Goal: Find specific page/section: Find specific page/section

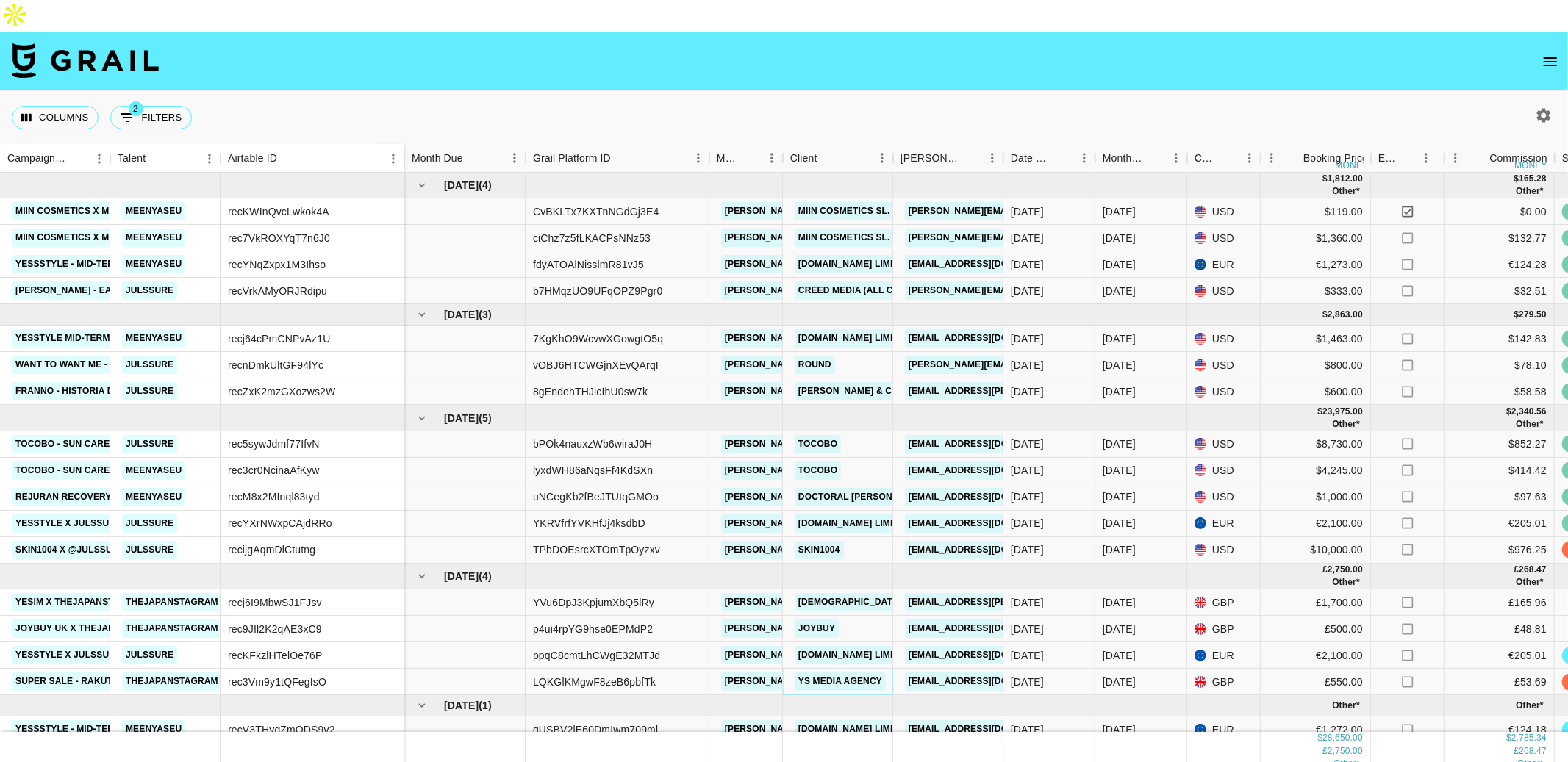
click at [842, 525] on link "YS MEDIA AGENCY" at bounding box center [840, 682] width 91 height 18
click at [146, 106] on button "2 Filters" at bounding box center [151, 117] width 81 height 24
select select "status"
select select "not"
select select "declined"
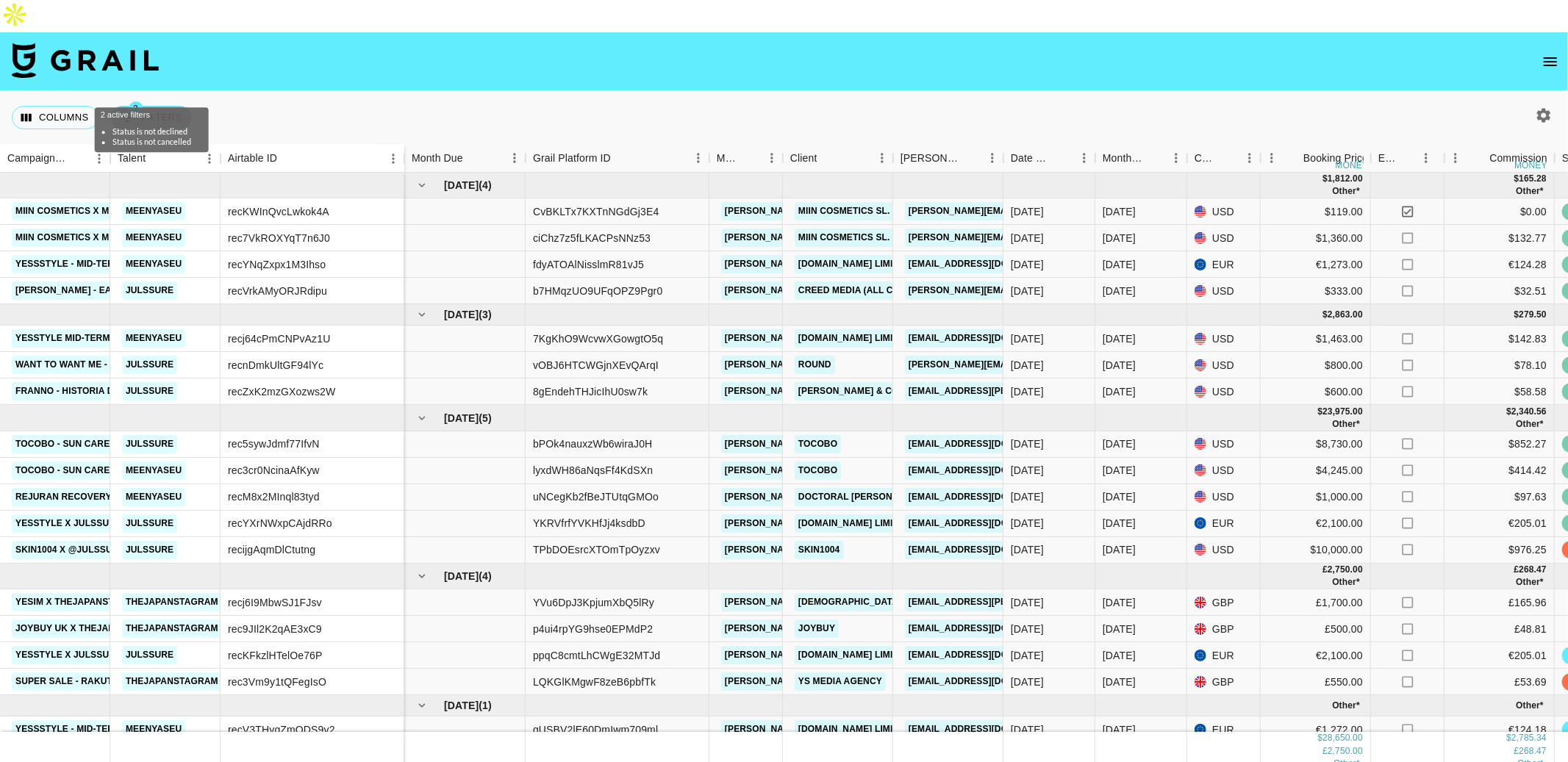
select select "status"
select select "not"
select select "cancelled"
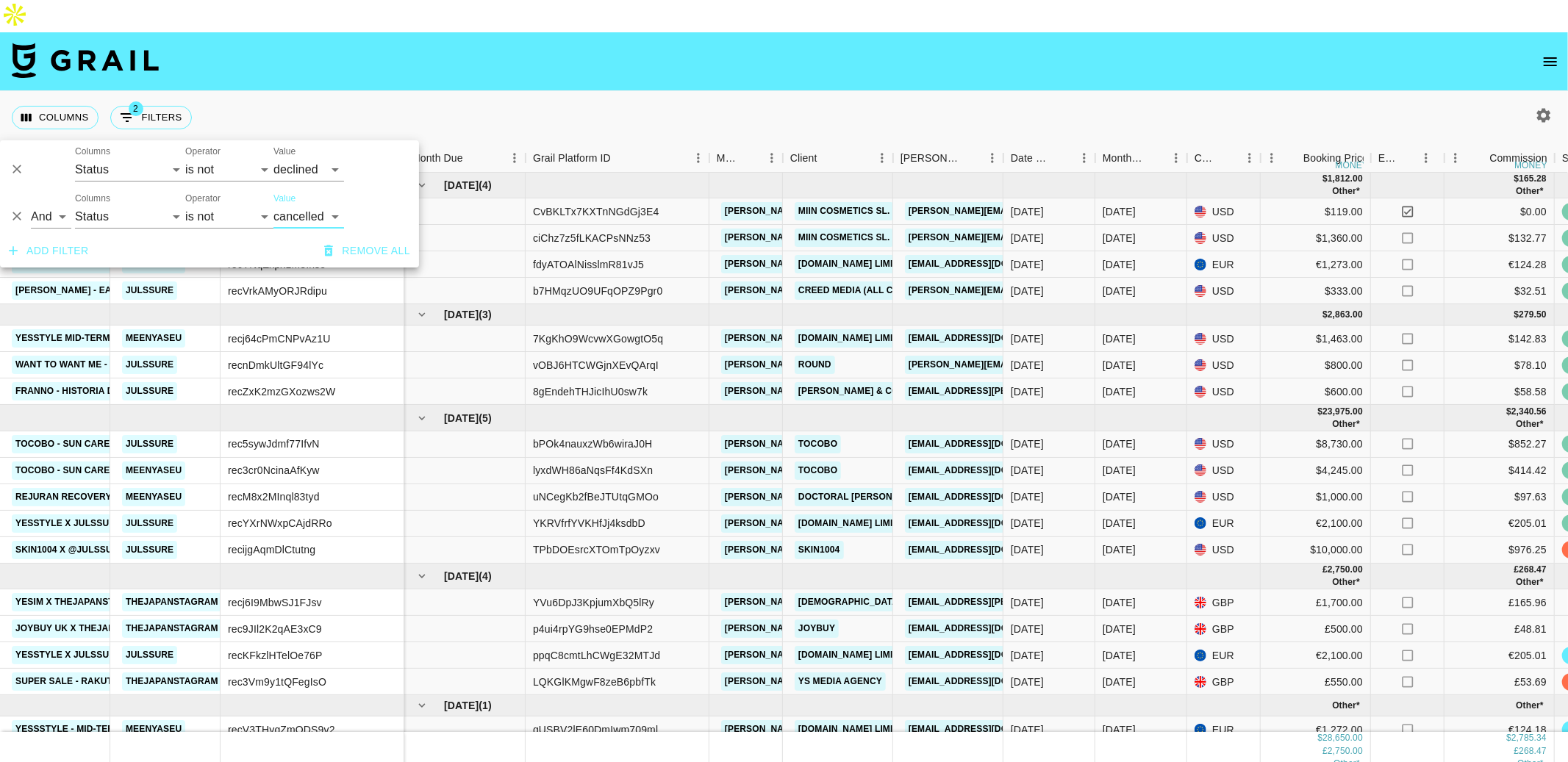
click at [53, 243] on button "Add filter" at bounding box center [48, 251] width 92 height 27
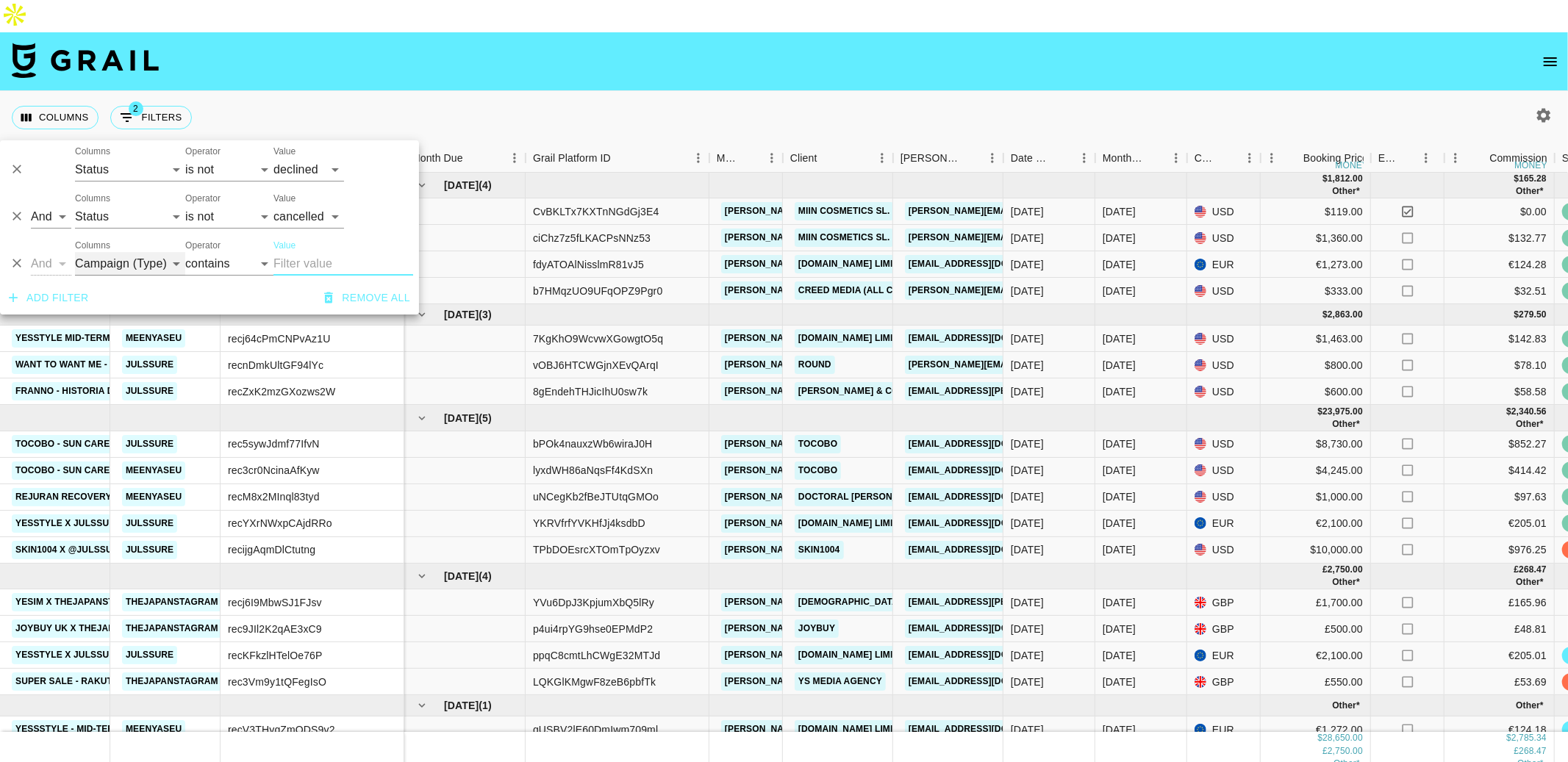
click at [150, 262] on select "Campaign (Type) Talent Airtable ID Grail Platform ID Manager Client Booker Date…" at bounding box center [130, 263] width 111 height 24
select select "talentName"
click at [75, 252] on select "Campaign (Type) Talent Airtable ID Grail Platform ID Manager Client Booker Date…" at bounding box center [130, 263] width 111 height 24
click at [248, 270] on select "contains equals starts with ends with is empty is not empty is any of" at bounding box center [229, 263] width 88 height 24
click at [287, 270] on input "Value" at bounding box center [344, 263] width 140 height 24
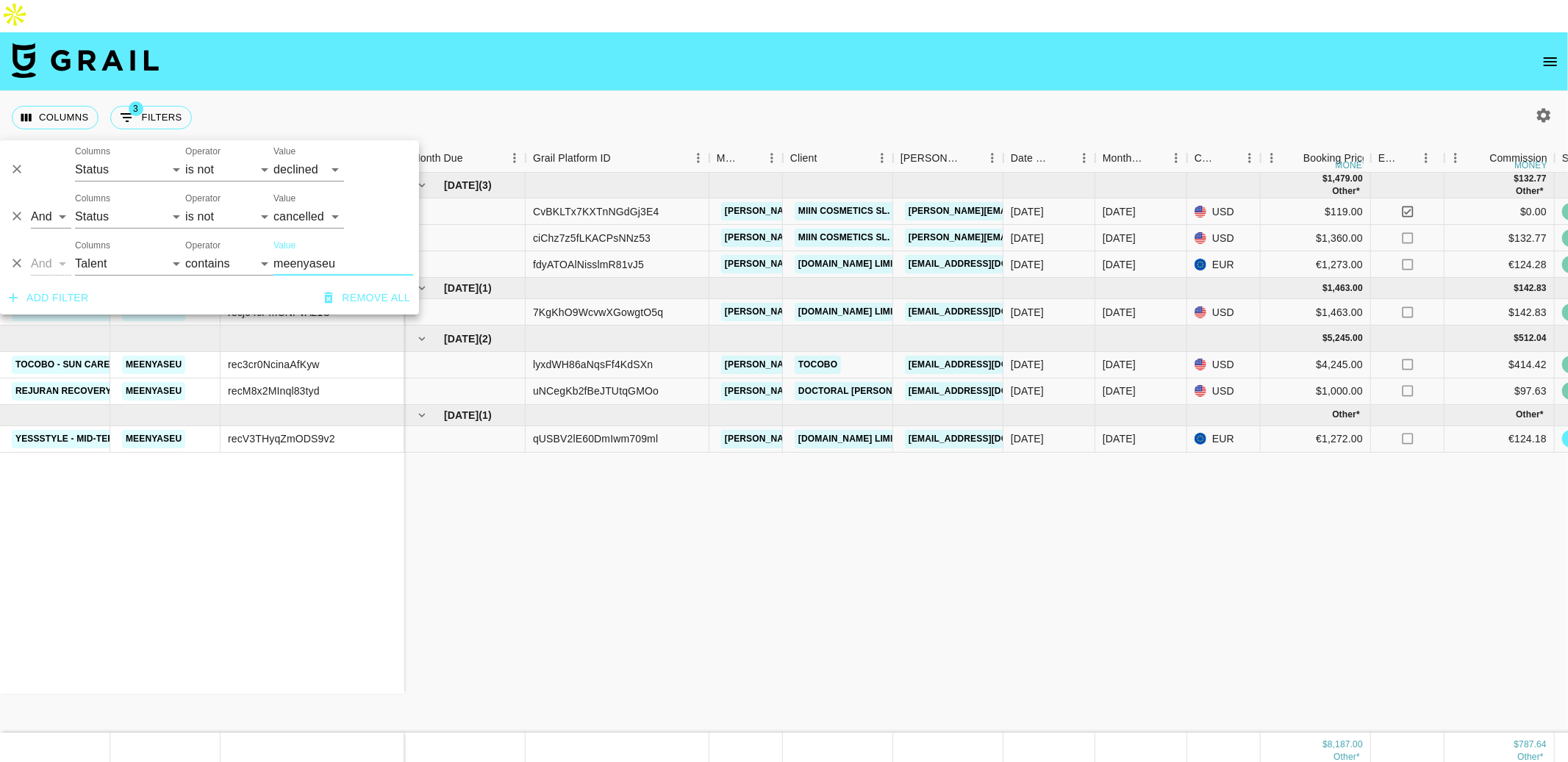
type input "meenyaseu"
click at [633, 513] on div "Miin Cosmetics x Meenyaseu (First collaboration) - EXPENSE meenyaseu recKWInQvc…" at bounding box center [1413, 453] width 2826 height 560
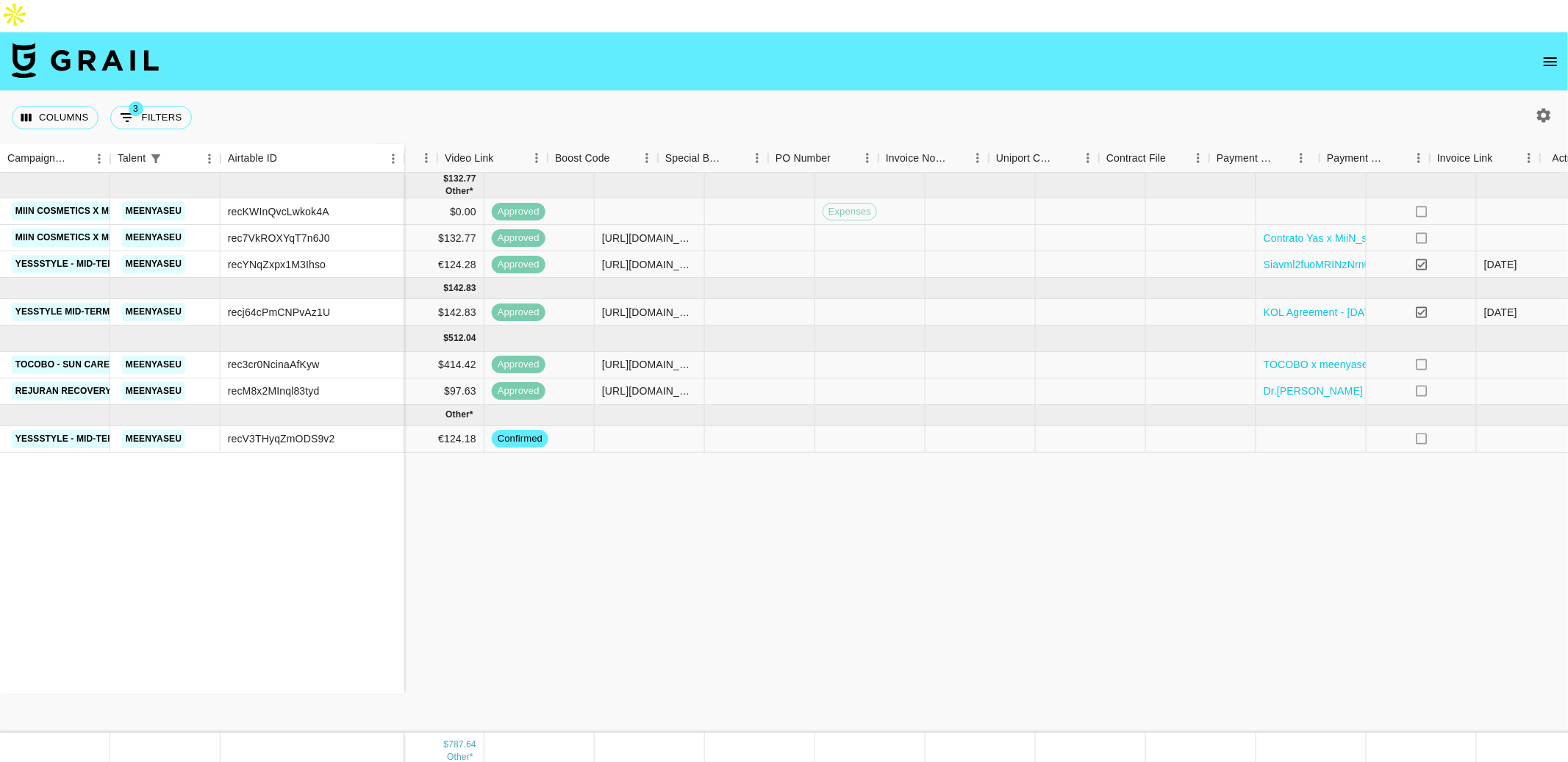
scroll to position [0, 1259]
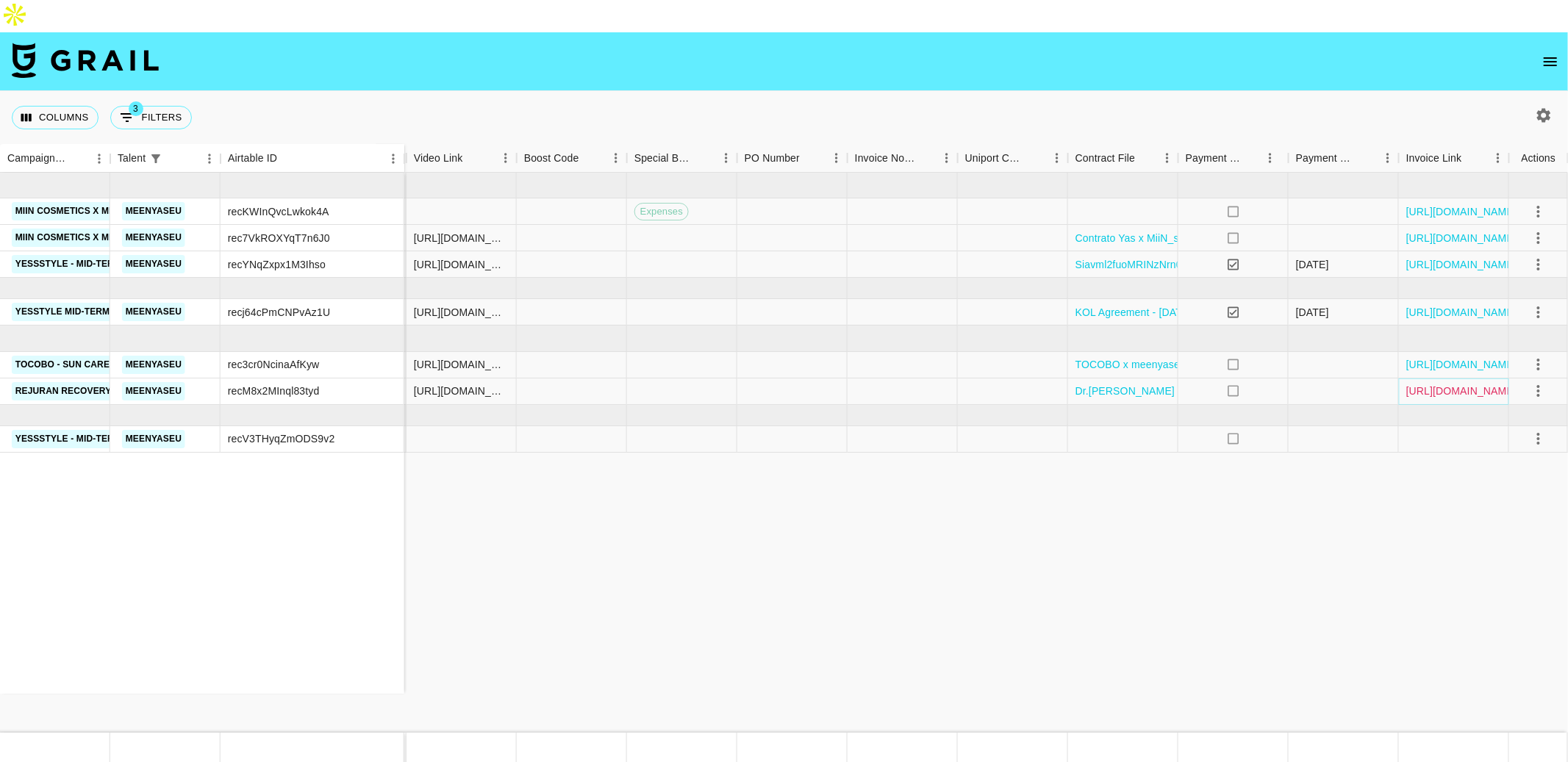
click at [1441, 383] on link "[URL][DOMAIN_NAME]" at bounding box center [1461, 391] width 111 height 15
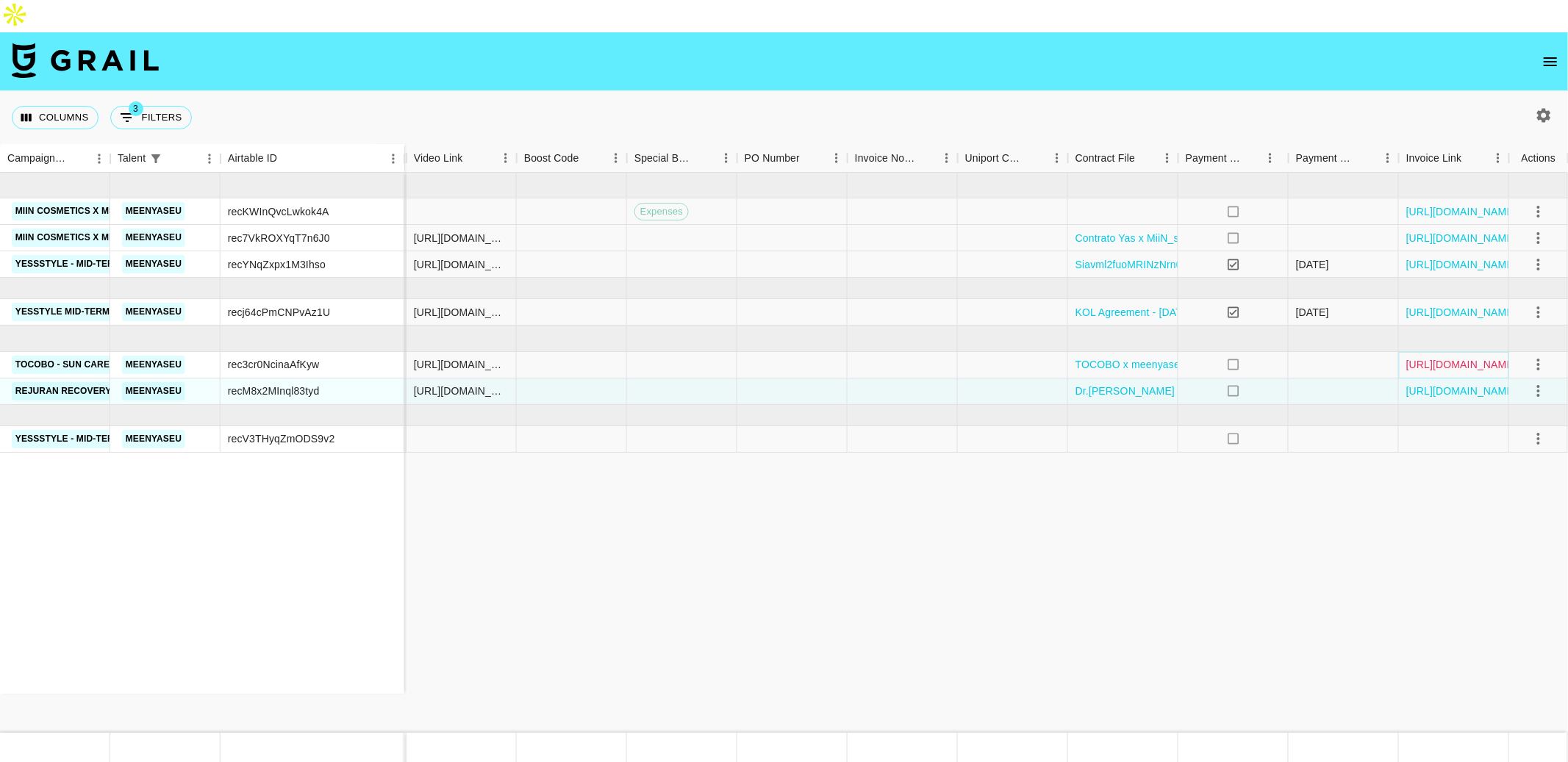
click at [1448, 357] on link "[URL][DOMAIN_NAME]" at bounding box center [1461, 364] width 111 height 15
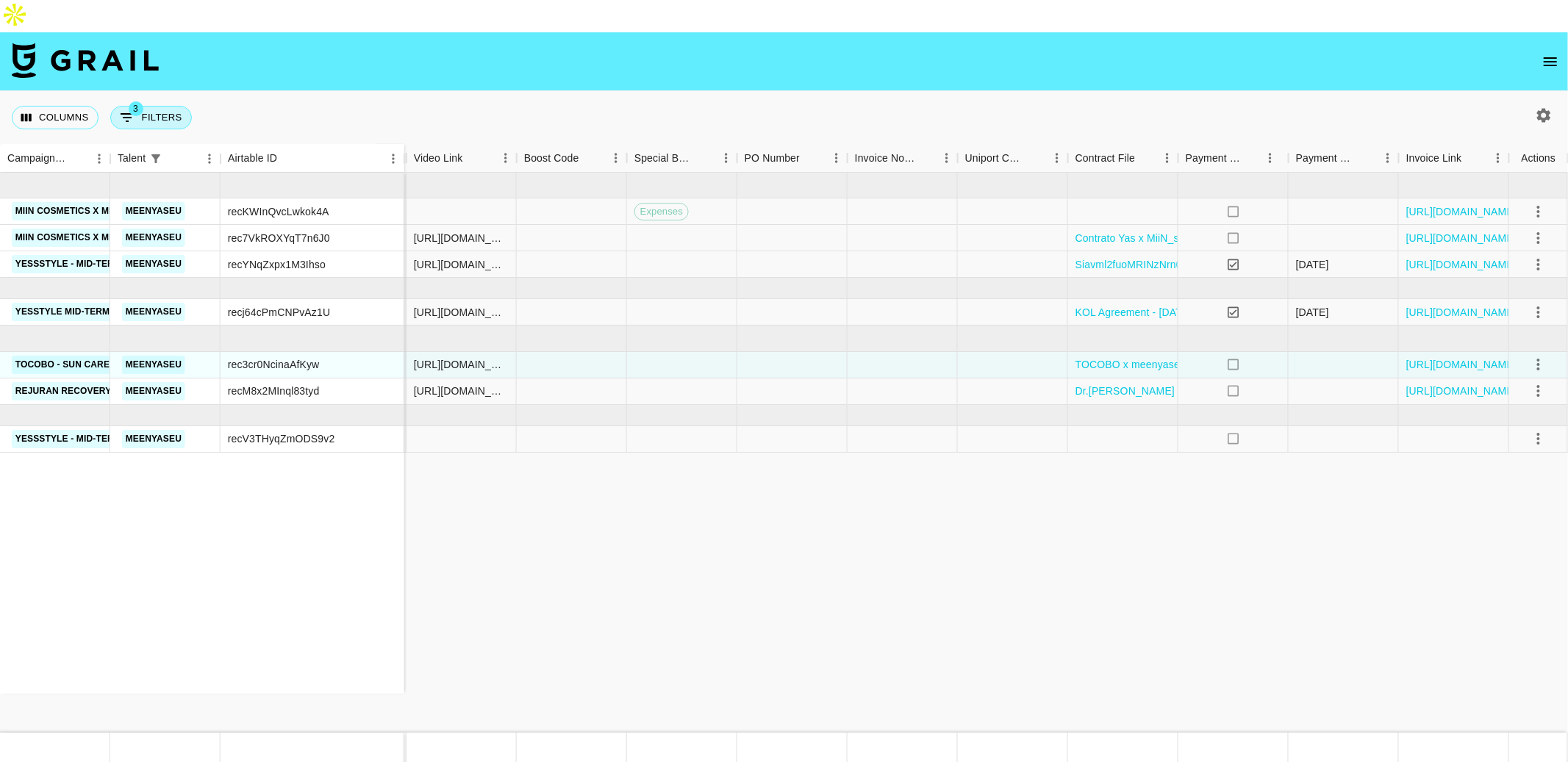
click at [143, 106] on button "3 Filters" at bounding box center [151, 117] width 81 height 24
select select "status"
select select "not"
select select "declined"
select select "status"
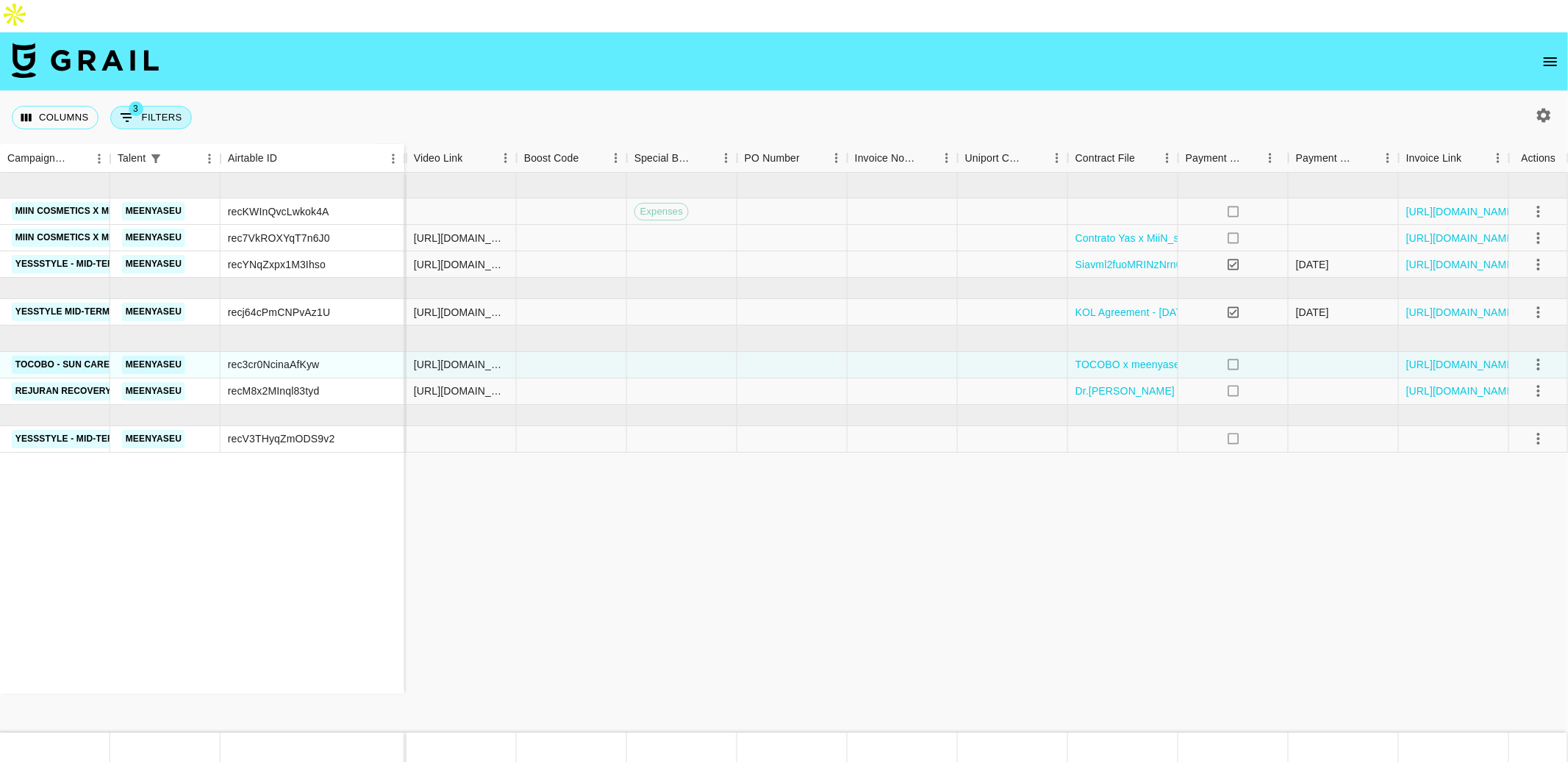
select select "not"
select select "cancelled"
select select "talentName"
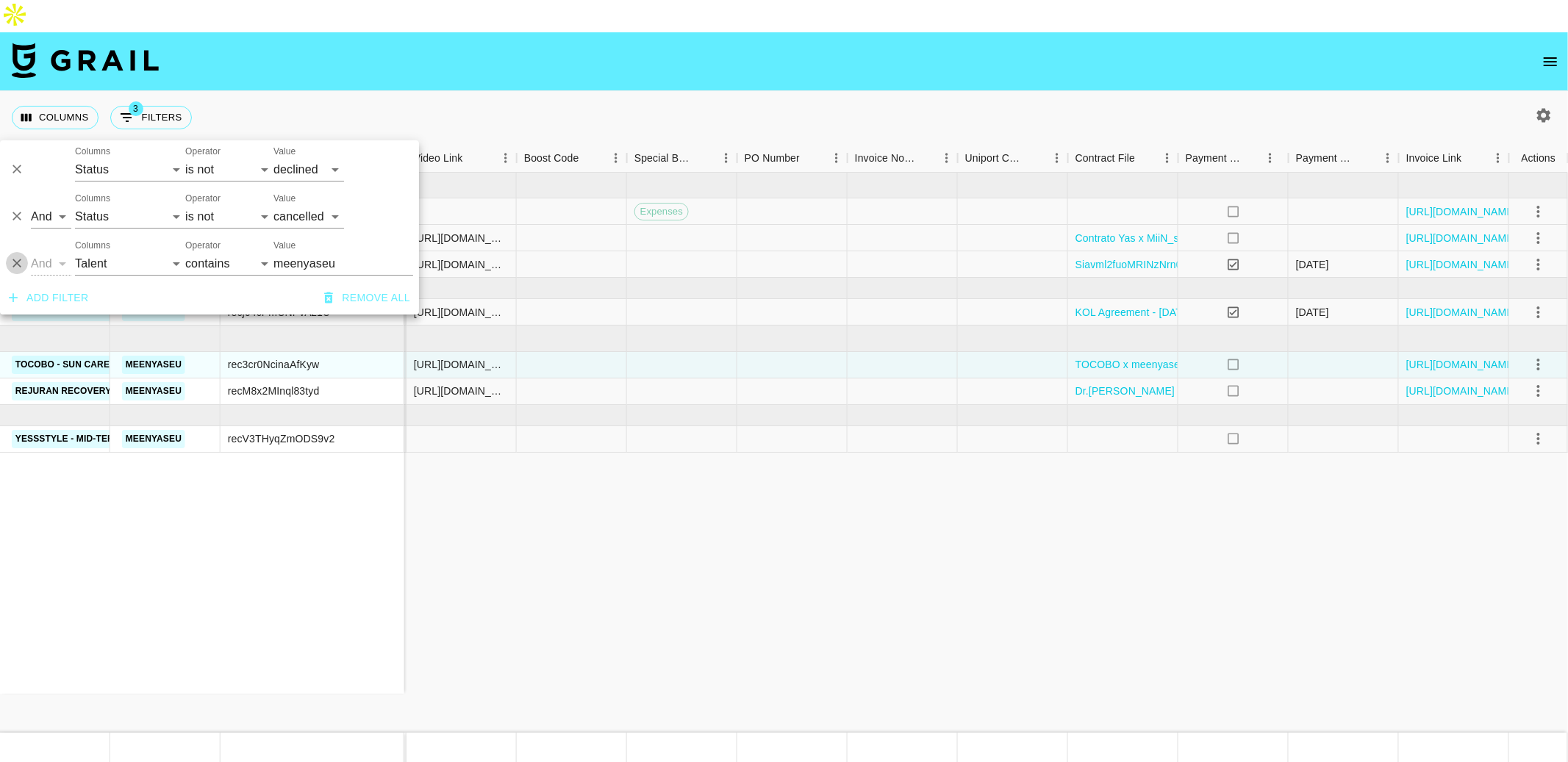
click at [19, 259] on icon "Delete" at bounding box center [17, 264] width 15 height 15
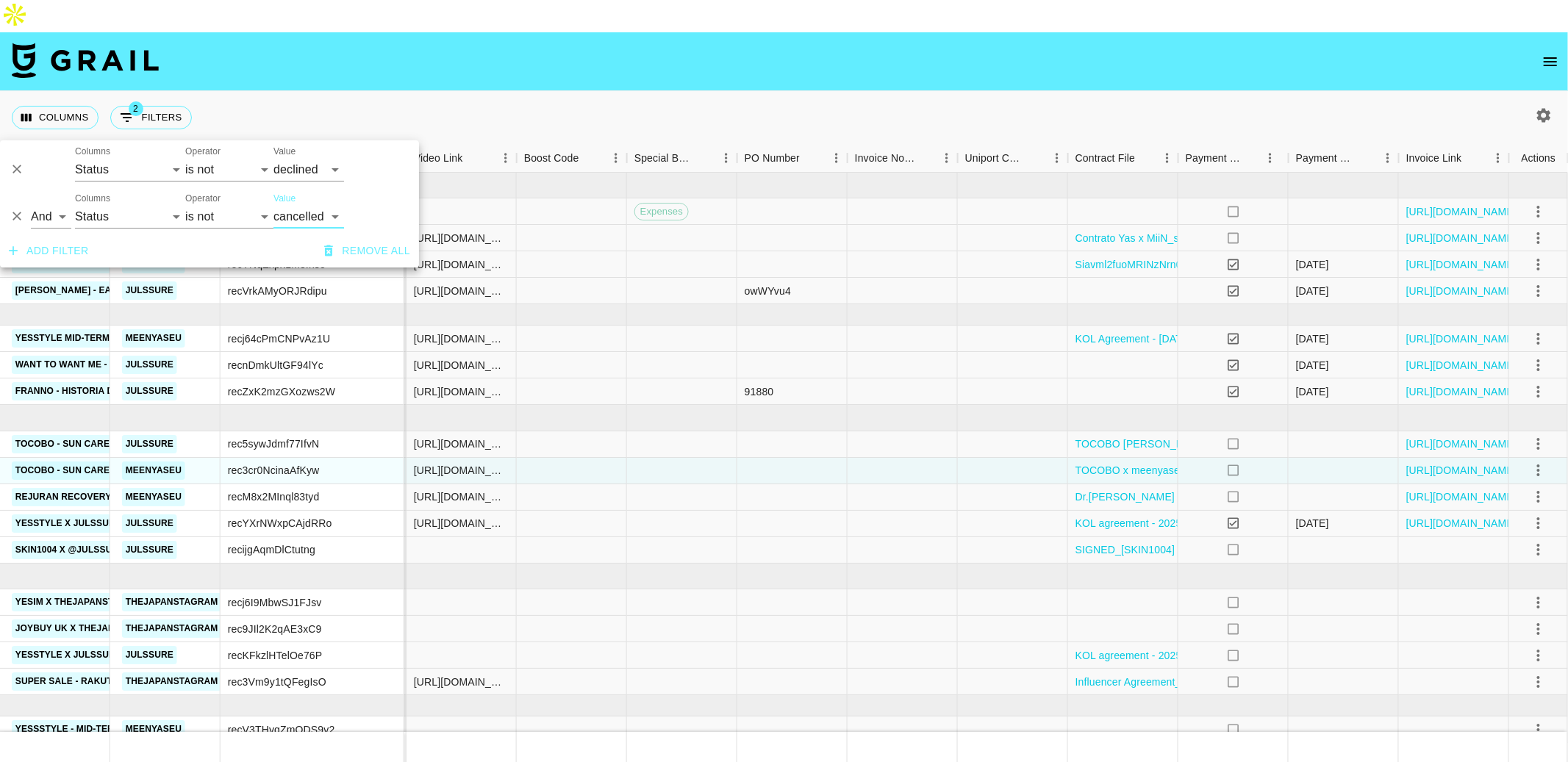
click at [662, 51] on nav at bounding box center [784, 62] width 1568 height 59
